Goal: Task Accomplishment & Management: Manage account settings

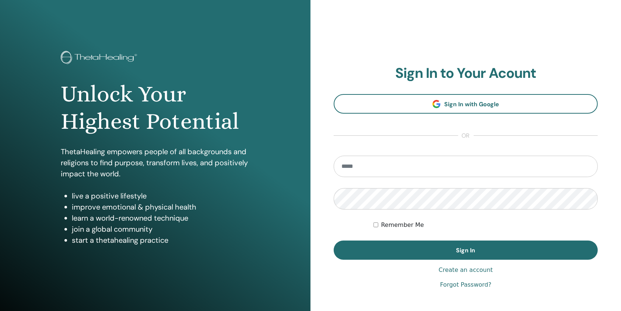
click at [384, 160] on input "email" at bounding box center [466, 166] width 264 height 21
type input "**********"
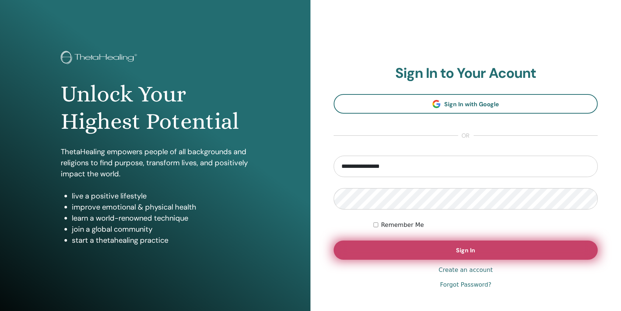
click at [402, 256] on button "Sign In" at bounding box center [466, 249] width 264 height 19
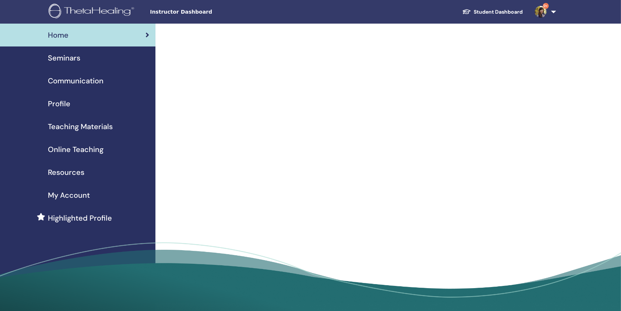
click at [87, 59] on div "Seminars" at bounding box center [78, 57] width 144 height 11
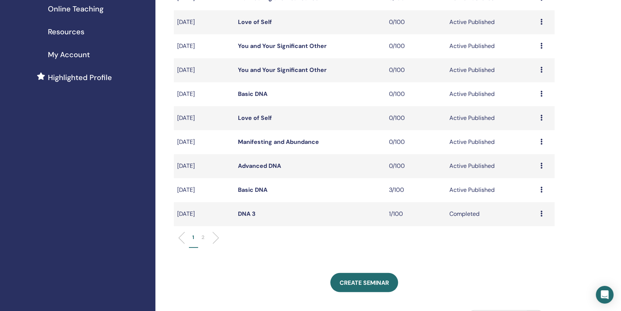
scroll to position [147, 0]
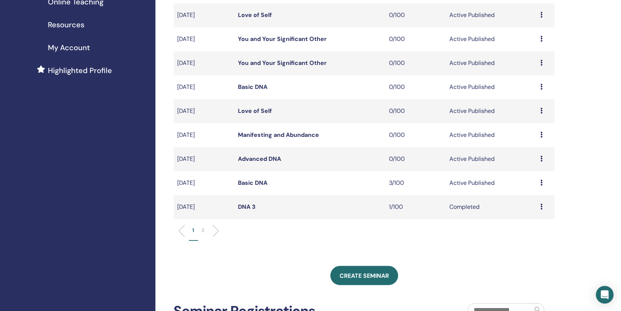
click at [262, 182] on link "Basic DNA" at bounding box center [252, 183] width 29 height 8
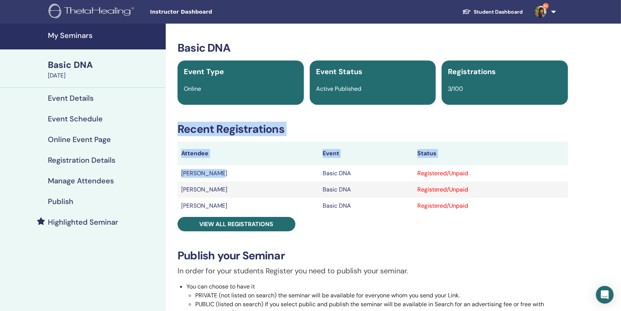
drag, startPoint x: 171, startPoint y: 172, endPoint x: 224, endPoint y: 172, distance: 53.1
click at [222, 172] on div "Basic DNA Event Type Online Event Status Active Published Registrations 3/100 R…" at bounding box center [372, 265] width 405 height 448
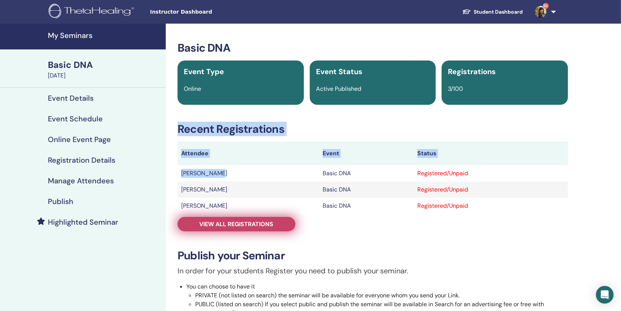
click at [227, 224] on span "View all registrations" at bounding box center [237, 224] width 74 height 8
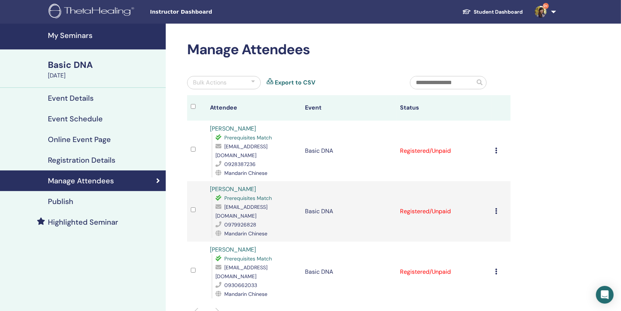
click at [338, 85] on div "Bulk Actions Export to CSV" at bounding box center [293, 85] width 223 height 19
